Goal: Navigation & Orientation: Find specific page/section

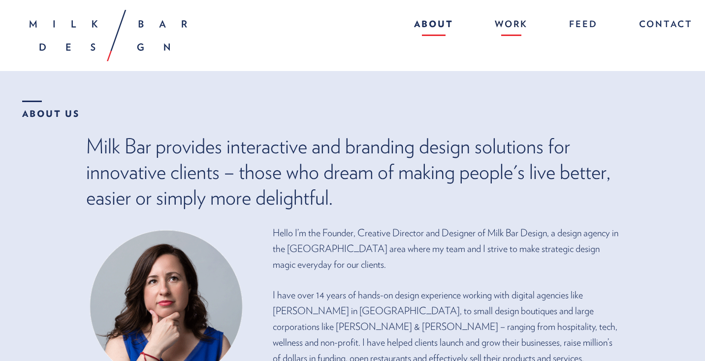
click at [512, 23] on link "Work" at bounding box center [511, 25] width 53 height 21
